Goal: Task Accomplishment & Management: Manage account settings

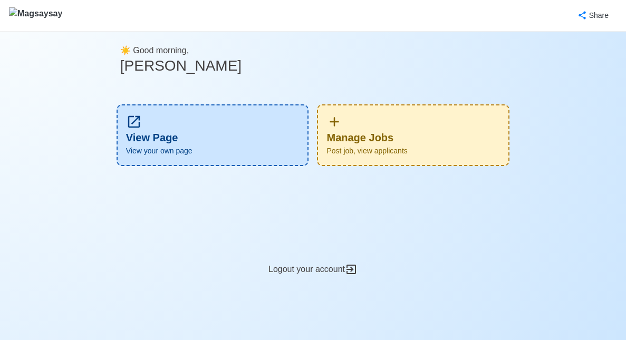
click at [418, 147] on span "Post job, view applicants" at bounding box center [414, 151] width 174 height 11
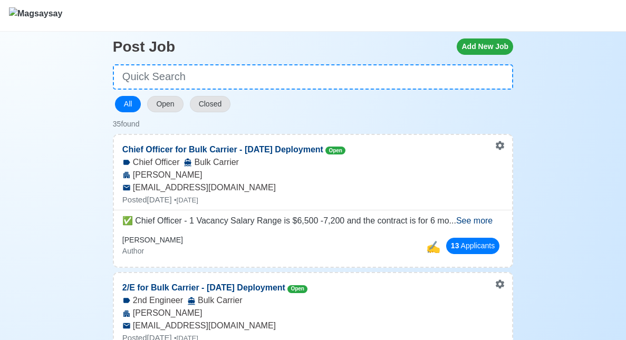
scroll to position [45, 0]
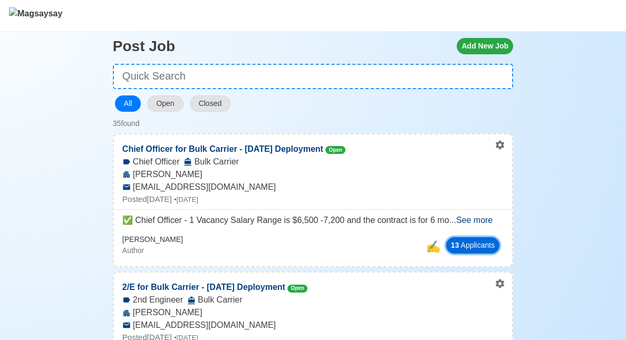
click at [458, 242] on button "13 Applicant s" at bounding box center [472, 245] width 53 height 16
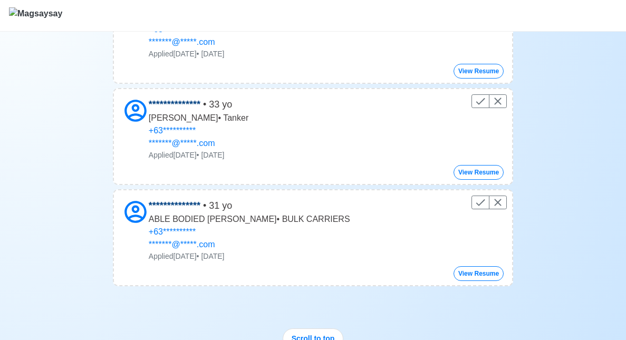
scroll to position [1201, 0]
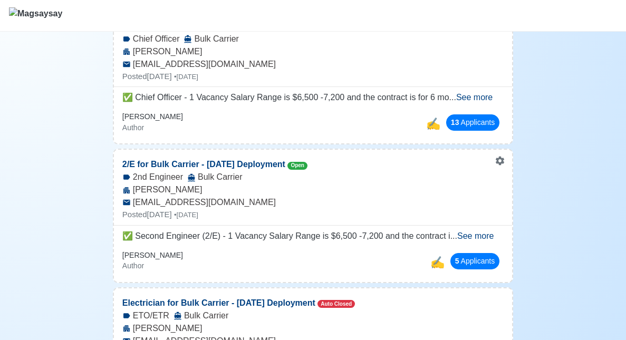
scroll to position [179, 0]
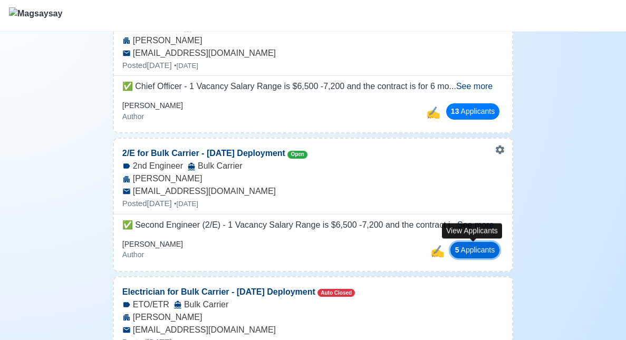
click at [476, 249] on button "5 Applicant s" at bounding box center [475, 250] width 50 height 16
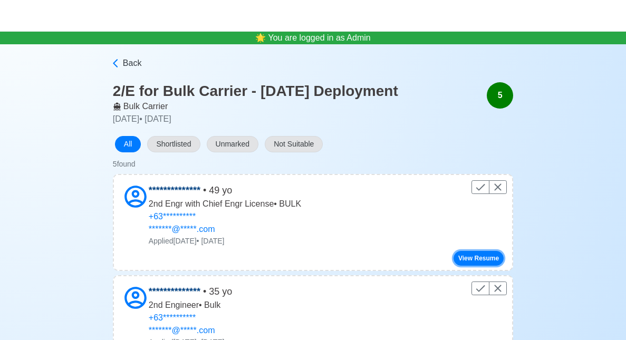
click at [472, 254] on button "View Resume" at bounding box center [479, 258] width 50 height 15
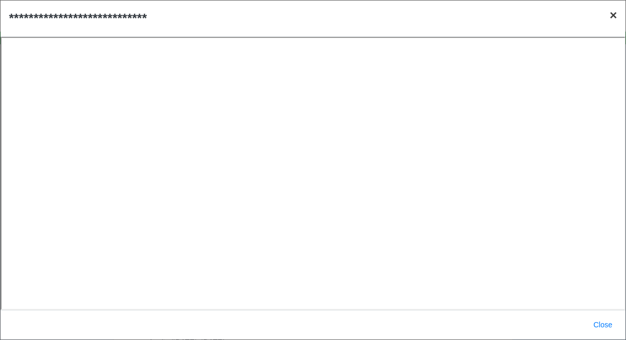
click at [612, 15] on span "×" at bounding box center [613, 15] width 7 height 14
